Goal: Navigation & Orientation: Go to known website

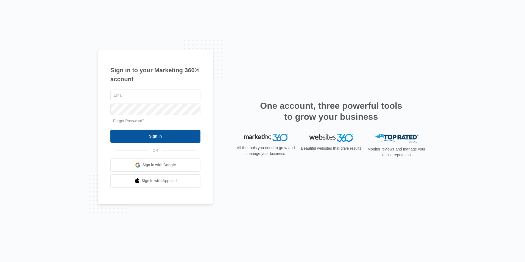
type input "[EMAIL_ADDRESS][DOMAIN_NAME]"
click at [152, 133] on input "Sign In" at bounding box center [155, 136] width 90 height 13
